Goal: Transaction & Acquisition: Purchase product/service

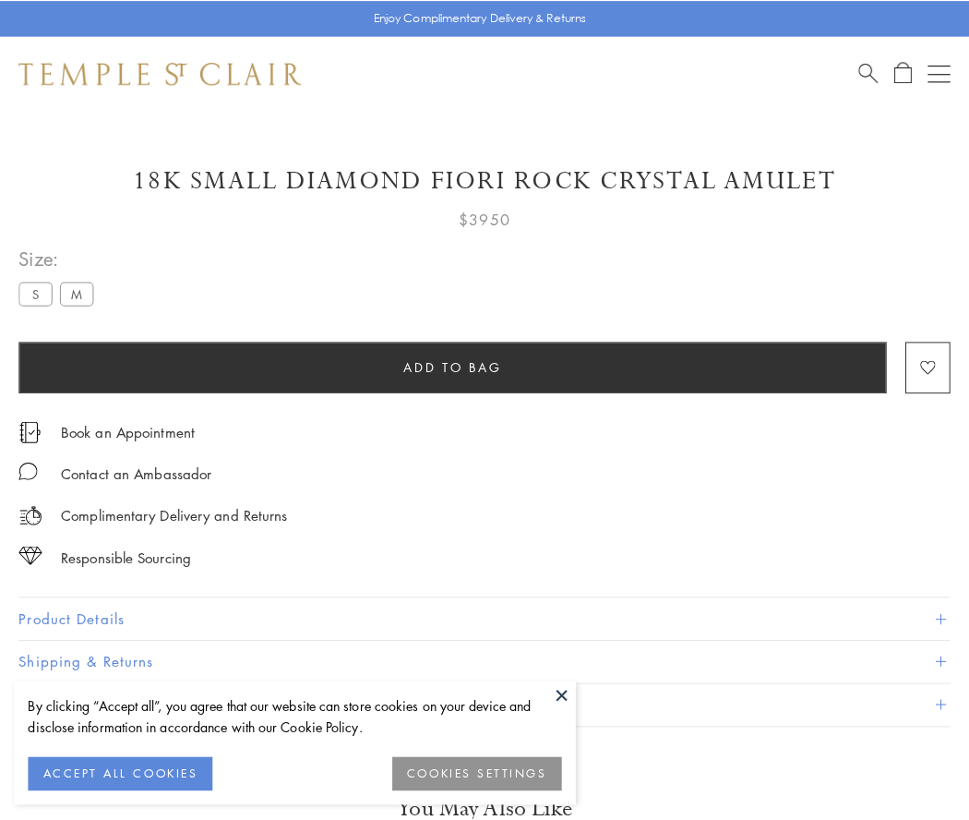
scroll to position [8, 0]
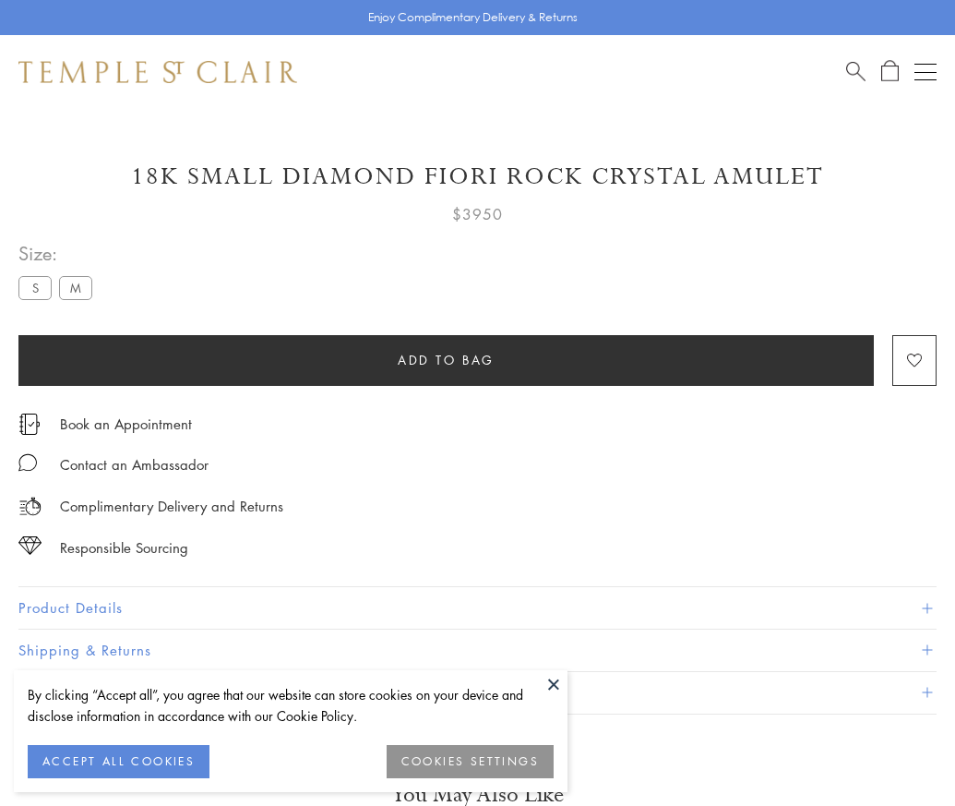
click at [446, 359] on span "Add to bag" at bounding box center [446, 360] width 97 height 20
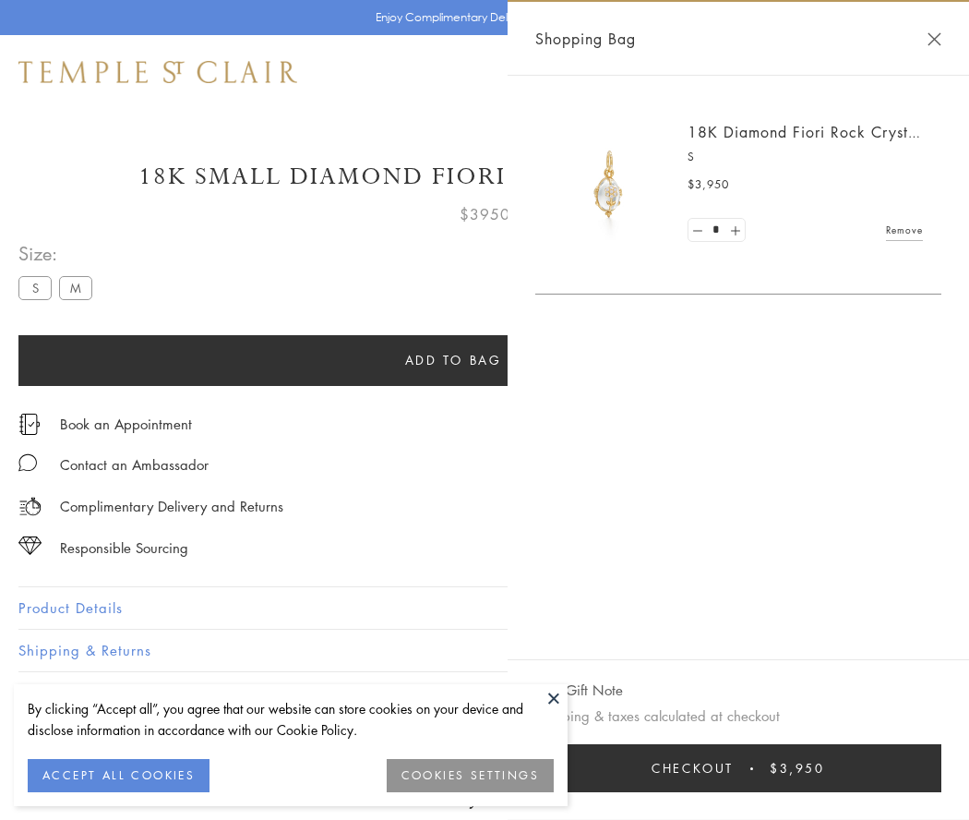
click at [750, 768] on button "Checkout $3,950" at bounding box center [738, 768] width 406 height 48
